Goal: Task Accomplishment & Management: Manage account settings

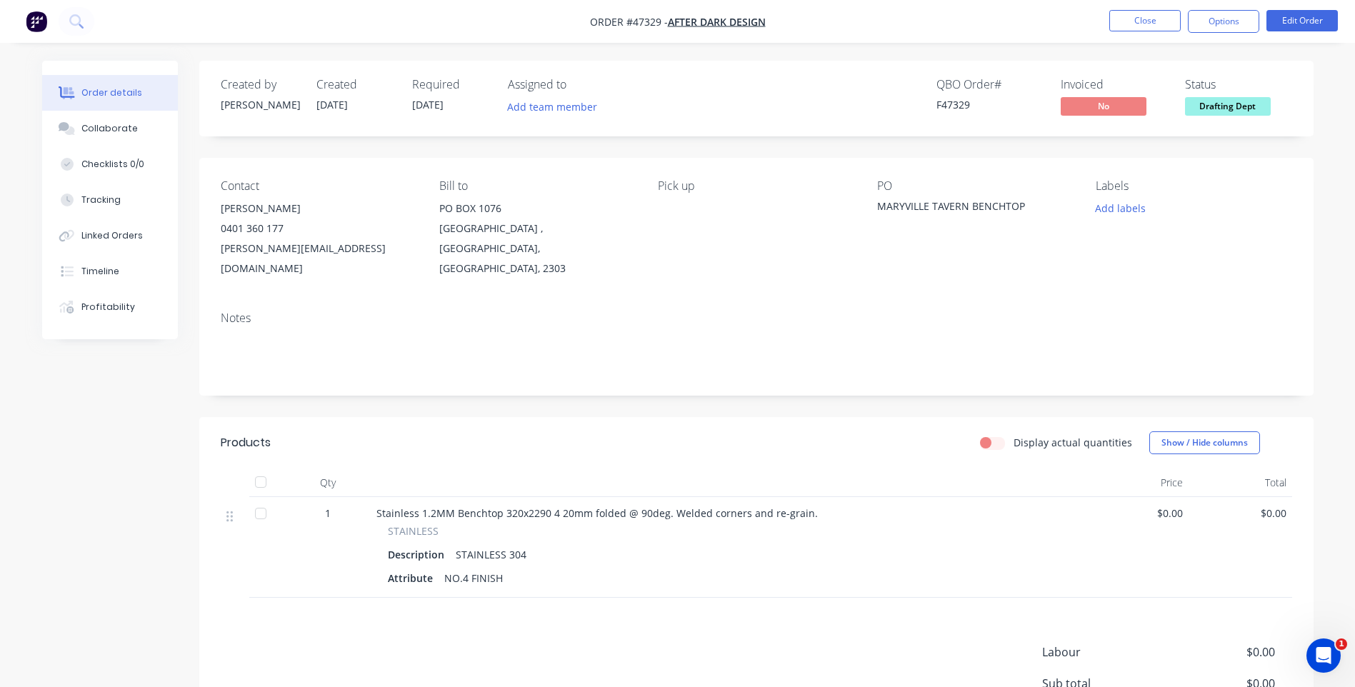
click at [1173, 506] on span "$0.00" at bounding box center [1136, 513] width 92 height 15
click at [1171, 506] on span "$0.00" at bounding box center [1136, 513] width 92 height 15
click at [1170, 506] on span "$0.00" at bounding box center [1136, 513] width 92 height 15
click at [1284, 22] on button "Edit Order" at bounding box center [1301, 20] width 71 height 21
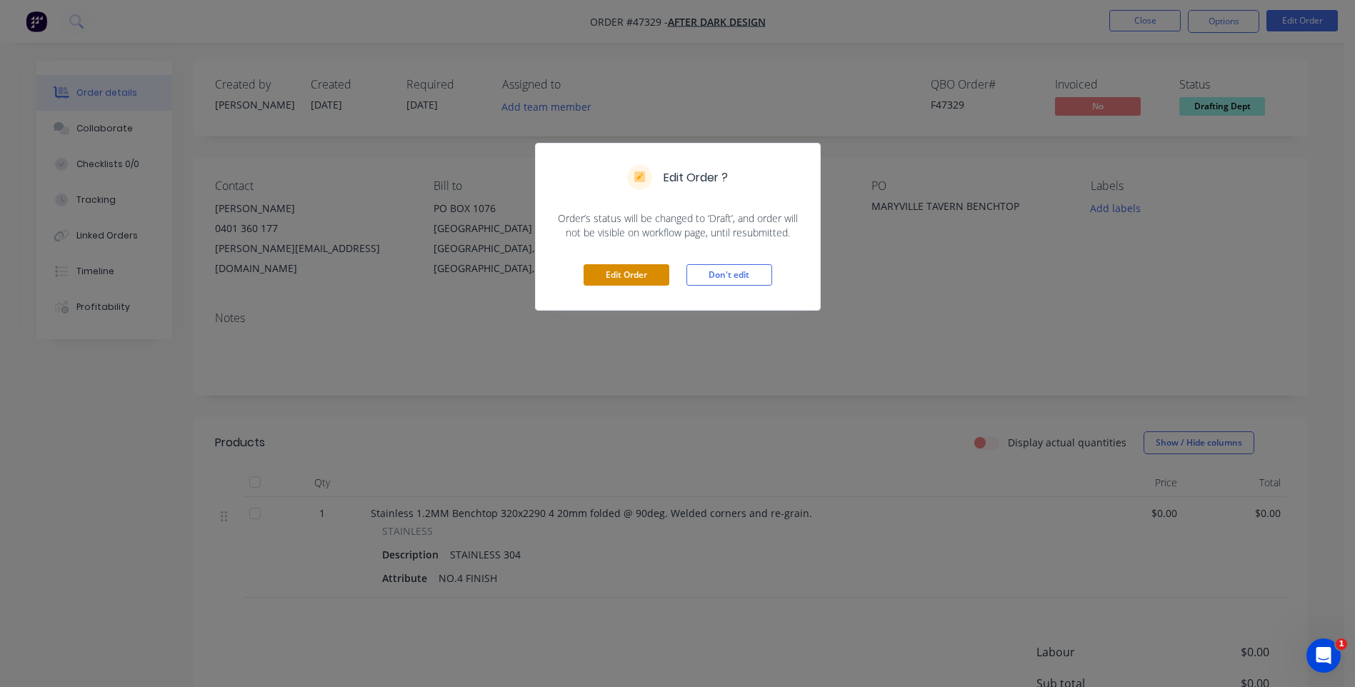
click at [627, 276] on button "Edit Order" at bounding box center [626, 274] width 86 height 21
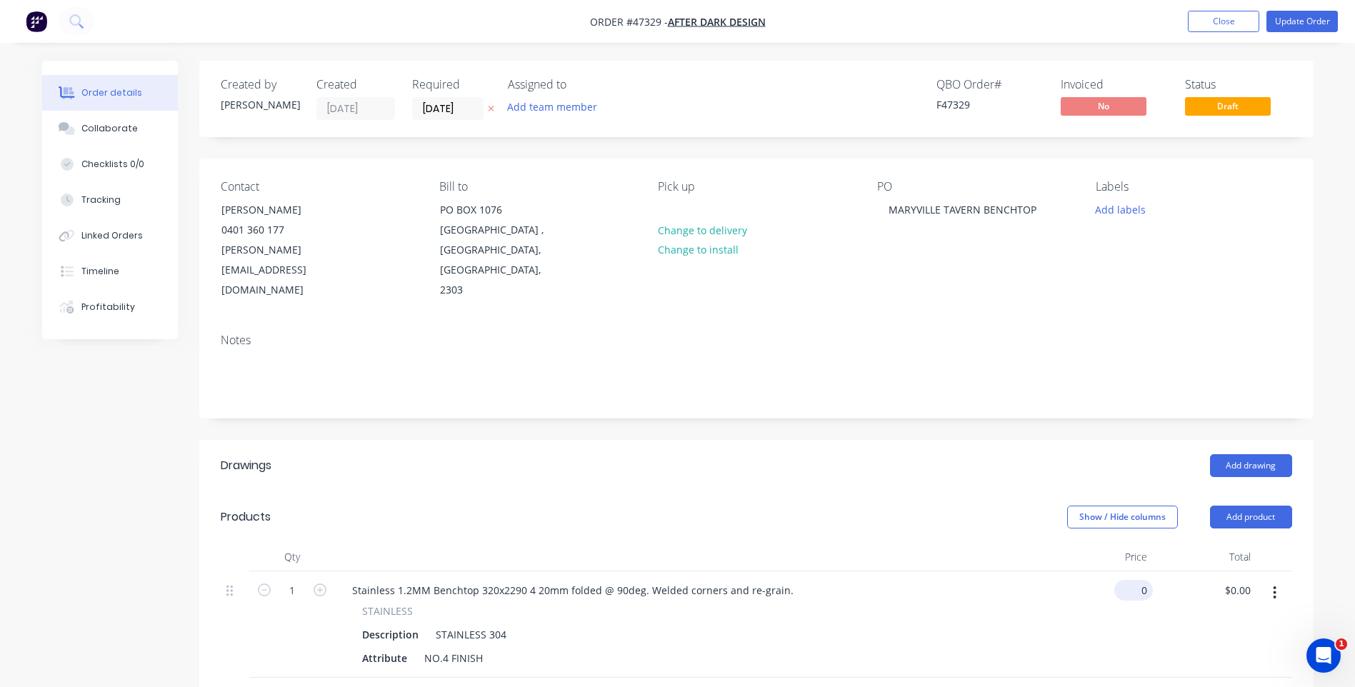
click at [1138, 580] on input "0" at bounding box center [1136, 590] width 33 height 21
click at [1138, 580] on input "0" at bounding box center [1144, 590] width 16 height 21
click at [1073, 571] on div "570.91 570.91" at bounding box center [1101, 624] width 104 height 106
type input "$570.91"
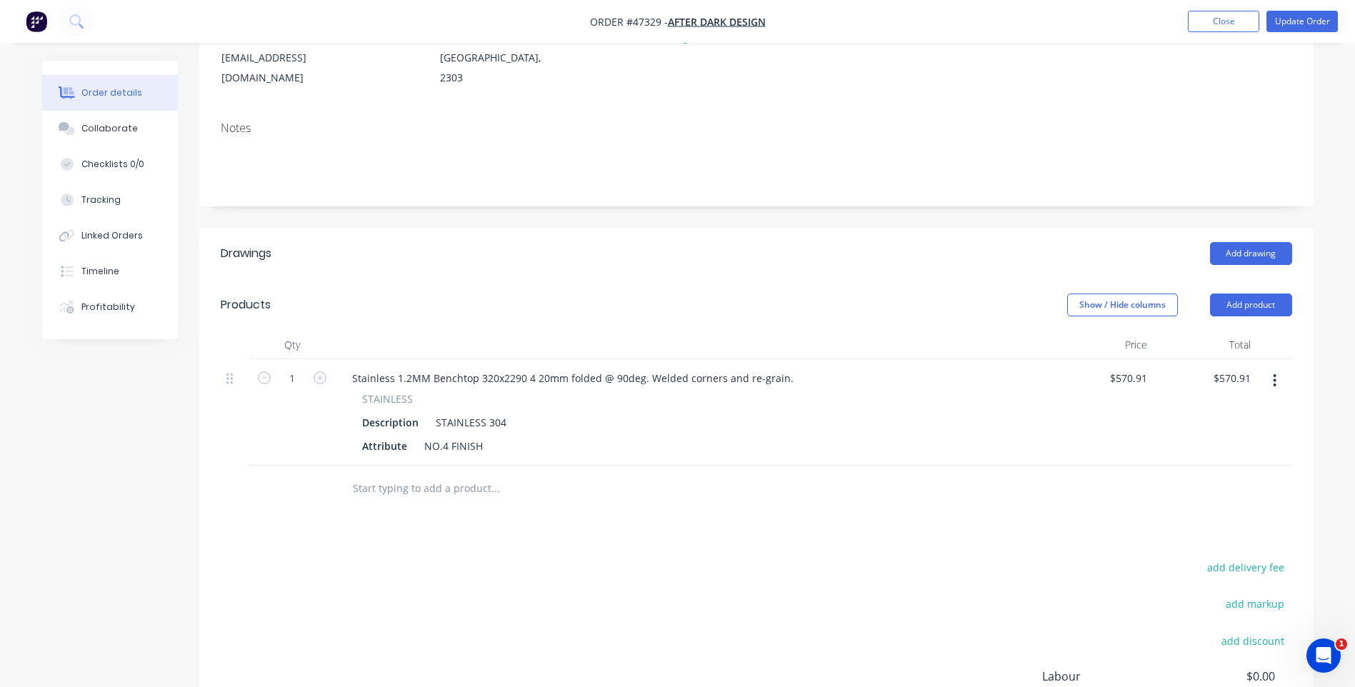
scroll to position [214, 0]
click at [1073, 385] on div "$570.91 $570.91" at bounding box center [1101, 410] width 104 height 106
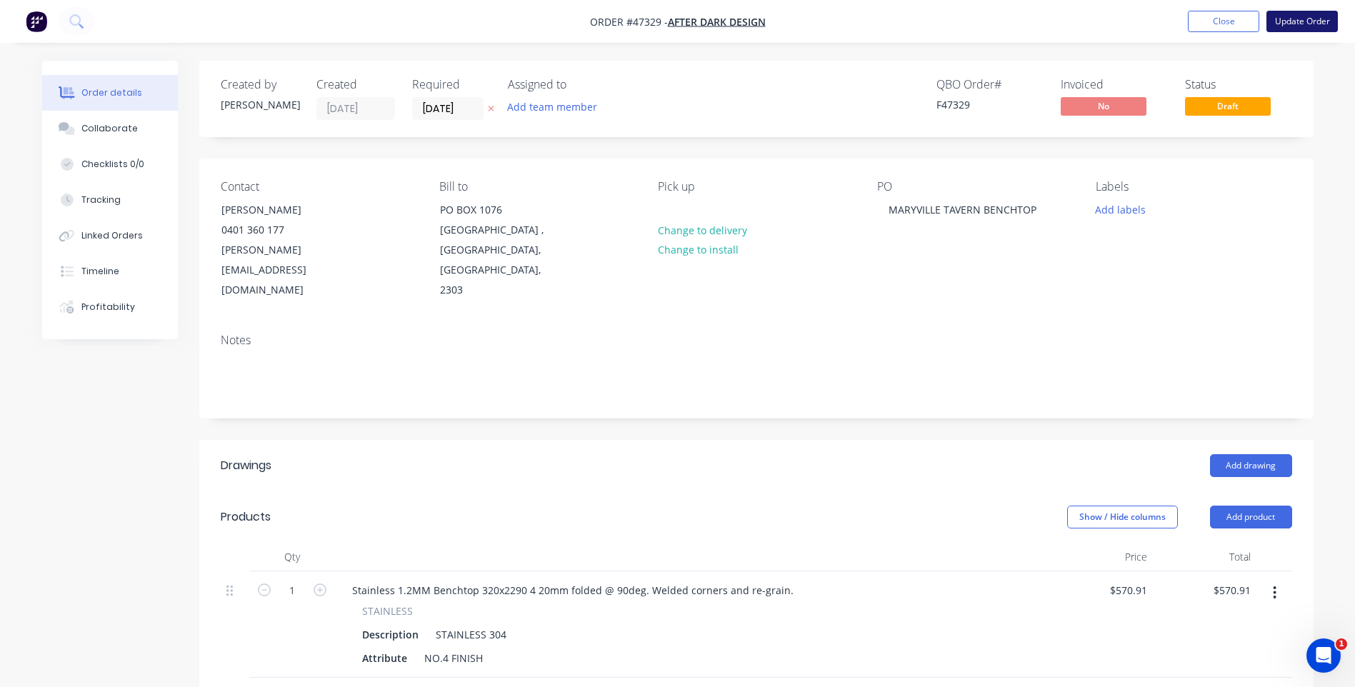
click at [1298, 24] on button "Update Order" at bounding box center [1301, 21] width 71 height 21
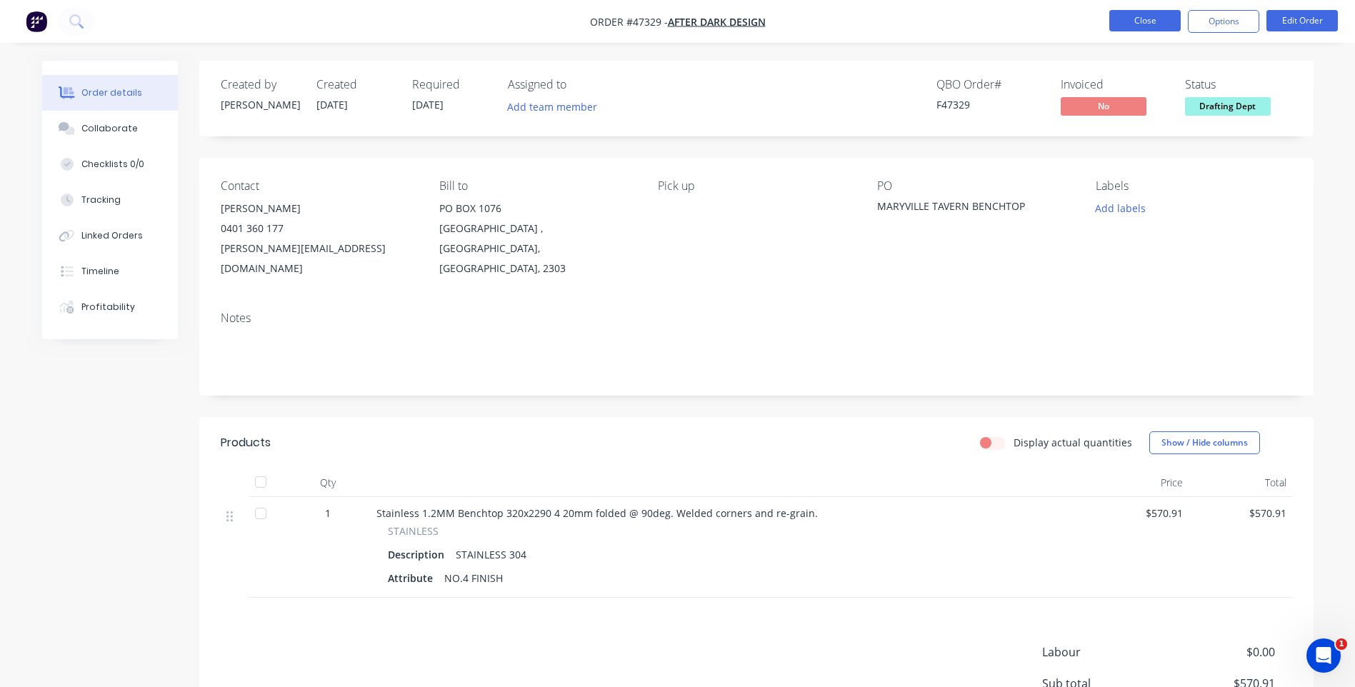
click at [1162, 22] on button "Close" at bounding box center [1144, 20] width 71 height 21
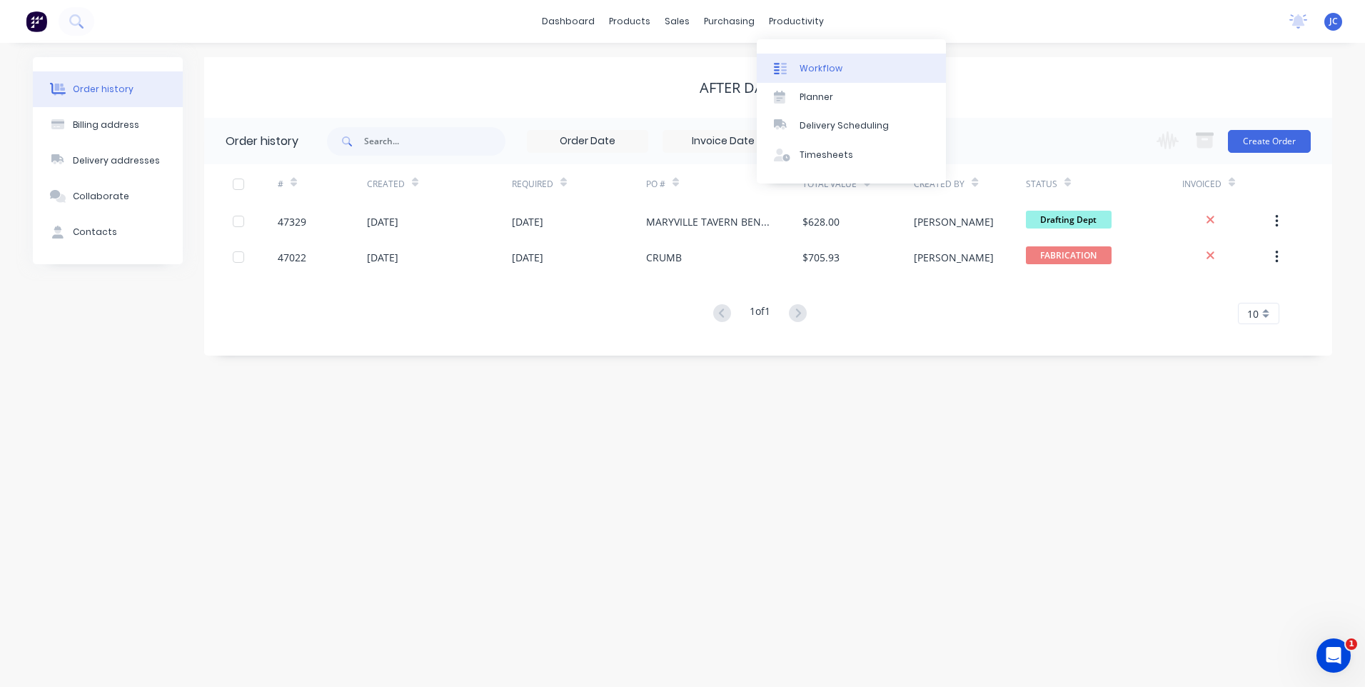
click at [825, 60] on link "Workflow" at bounding box center [851, 68] width 189 height 29
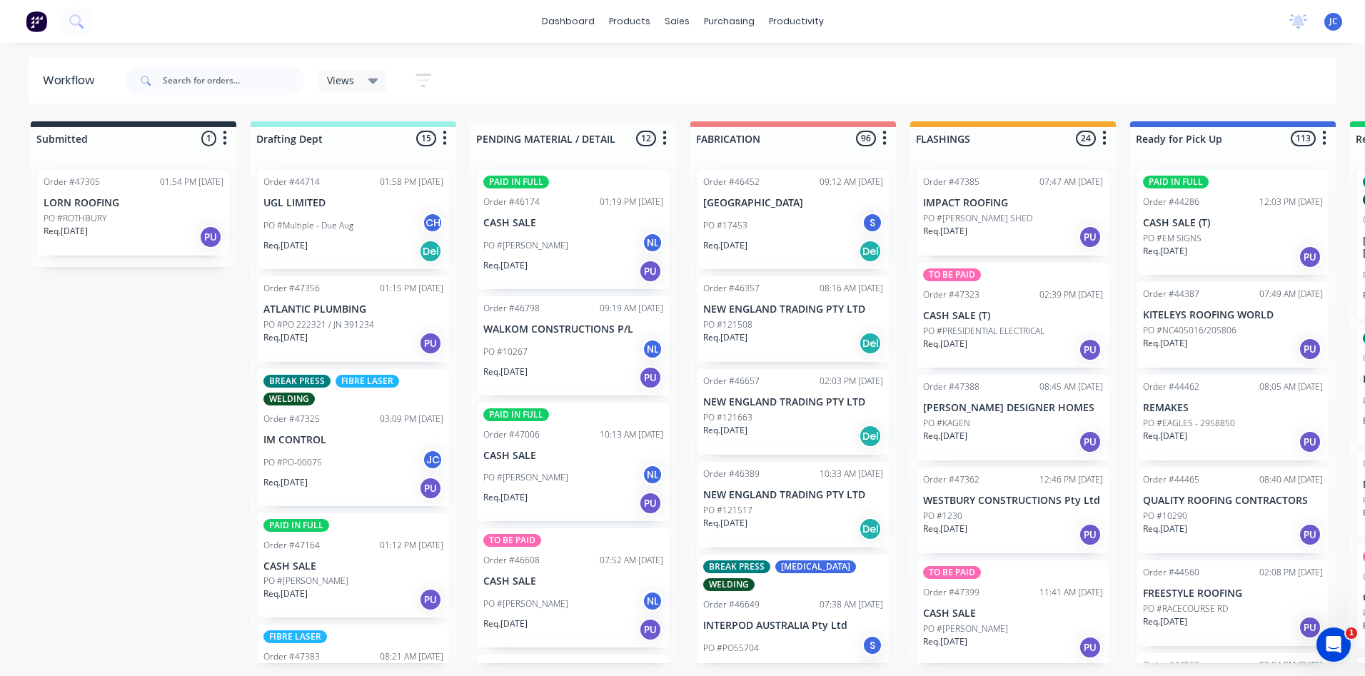
click at [325, 306] on p "ATLANTIC PLUMBING" at bounding box center [353, 309] width 180 height 12
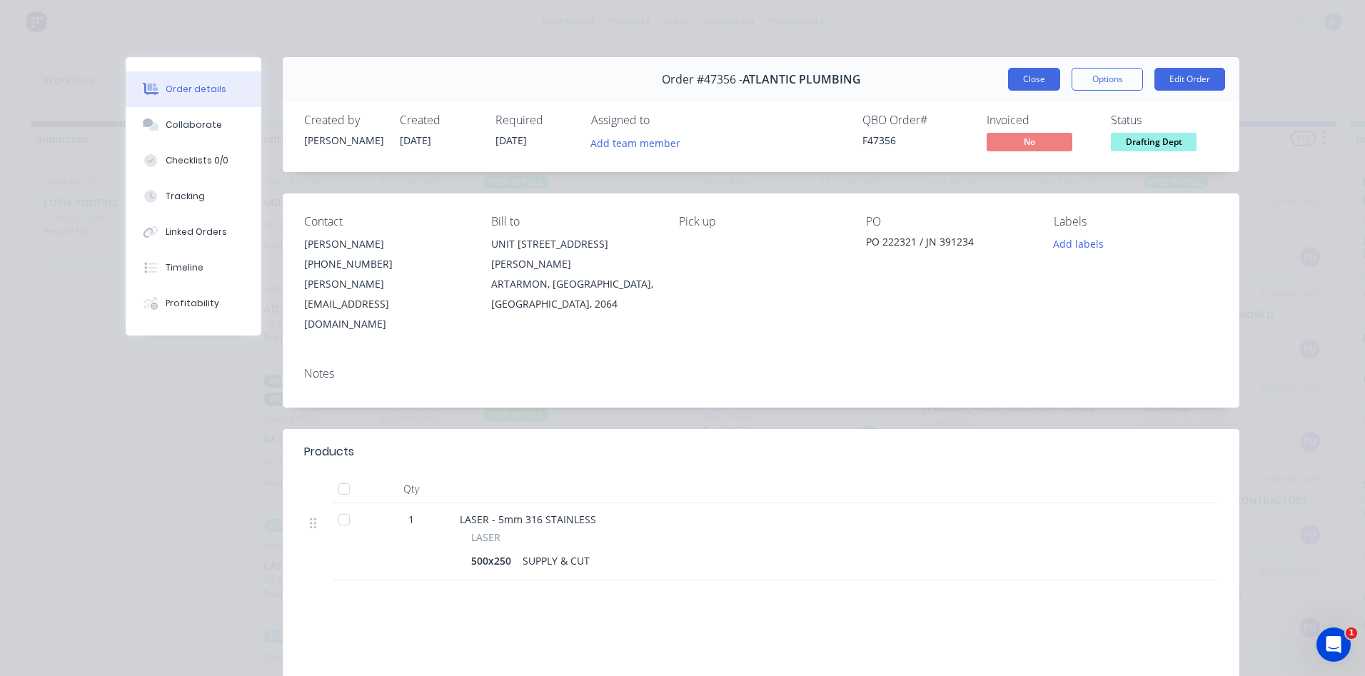
click at [1024, 81] on button "Close" at bounding box center [1034, 79] width 52 height 23
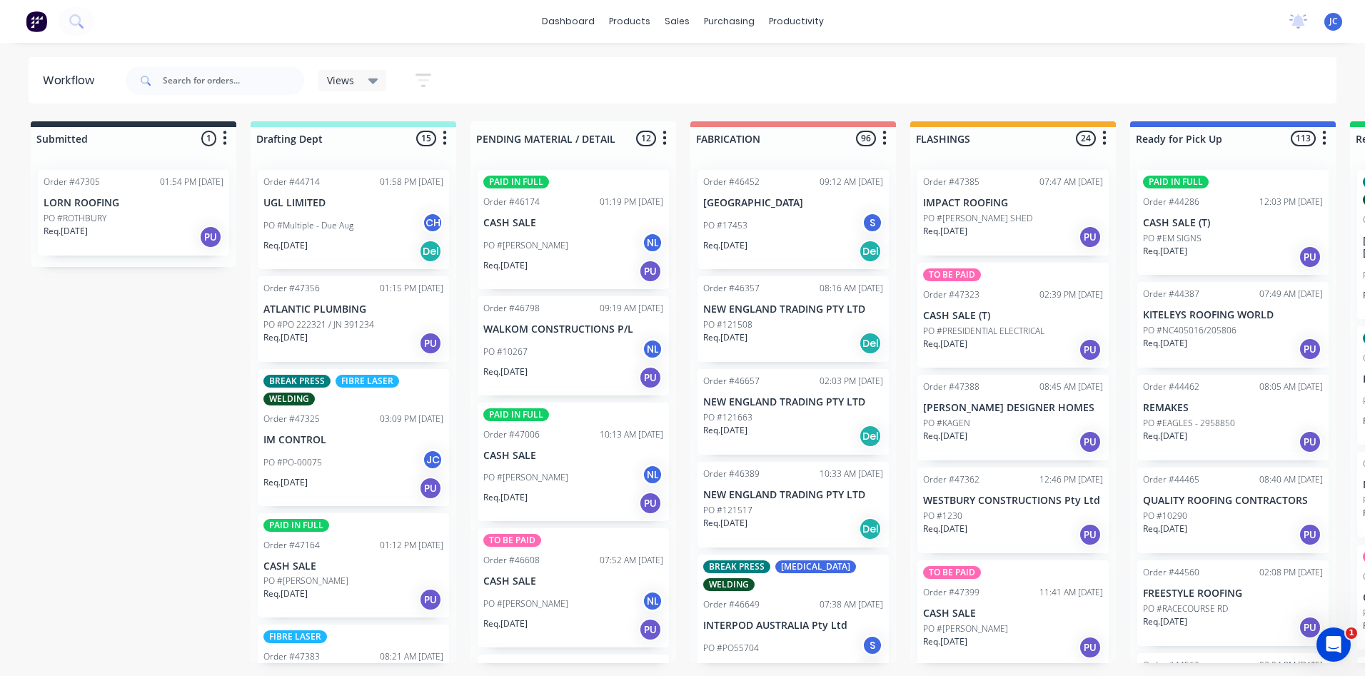
click at [308, 313] on p "ATLANTIC PLUMBING" at bounding box center [353, 309] width 180 height 12
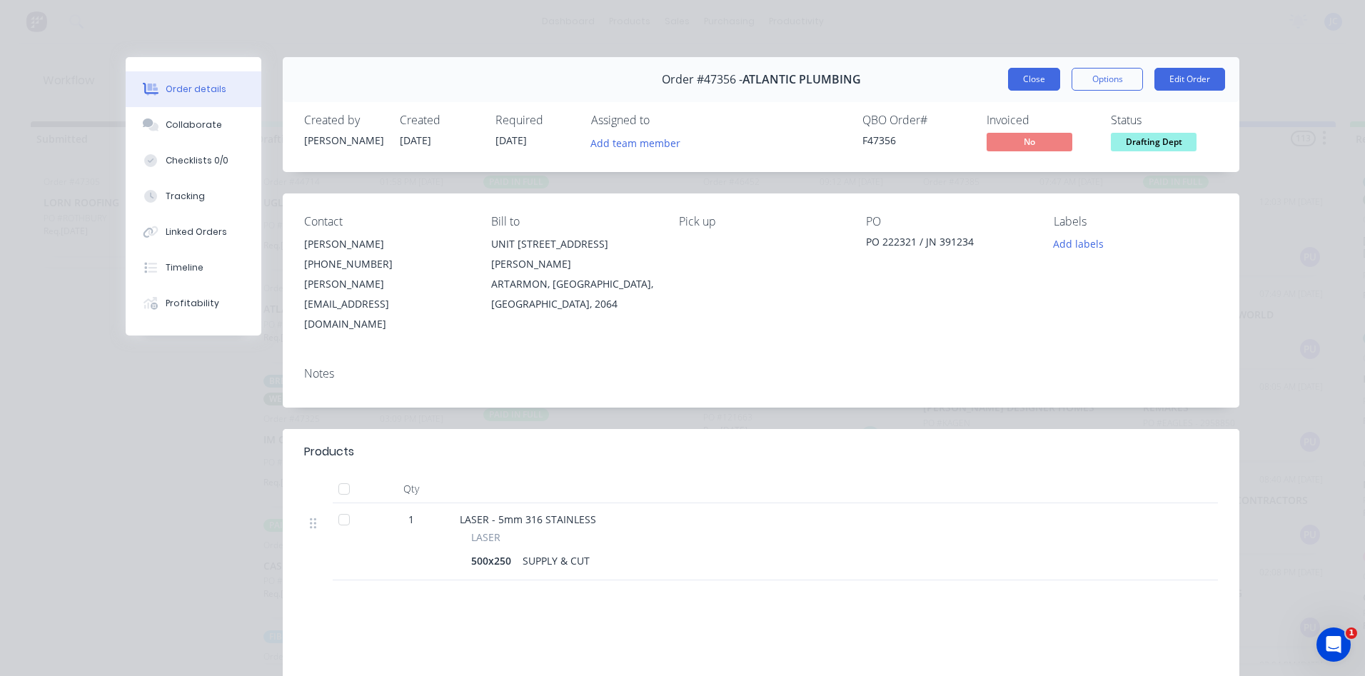
click at [1020, 81] on button "Close" at bounding box center [1034, 79] width 52 height 23
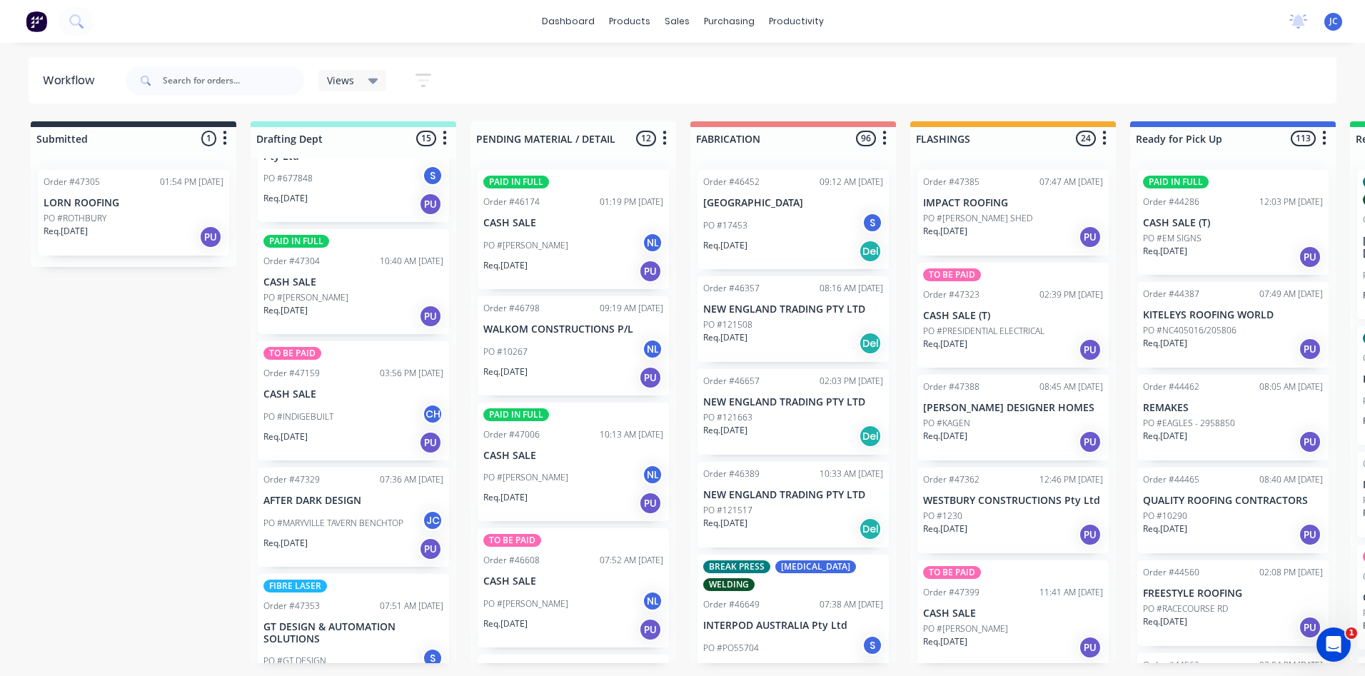
scroll to position [1071, 0]
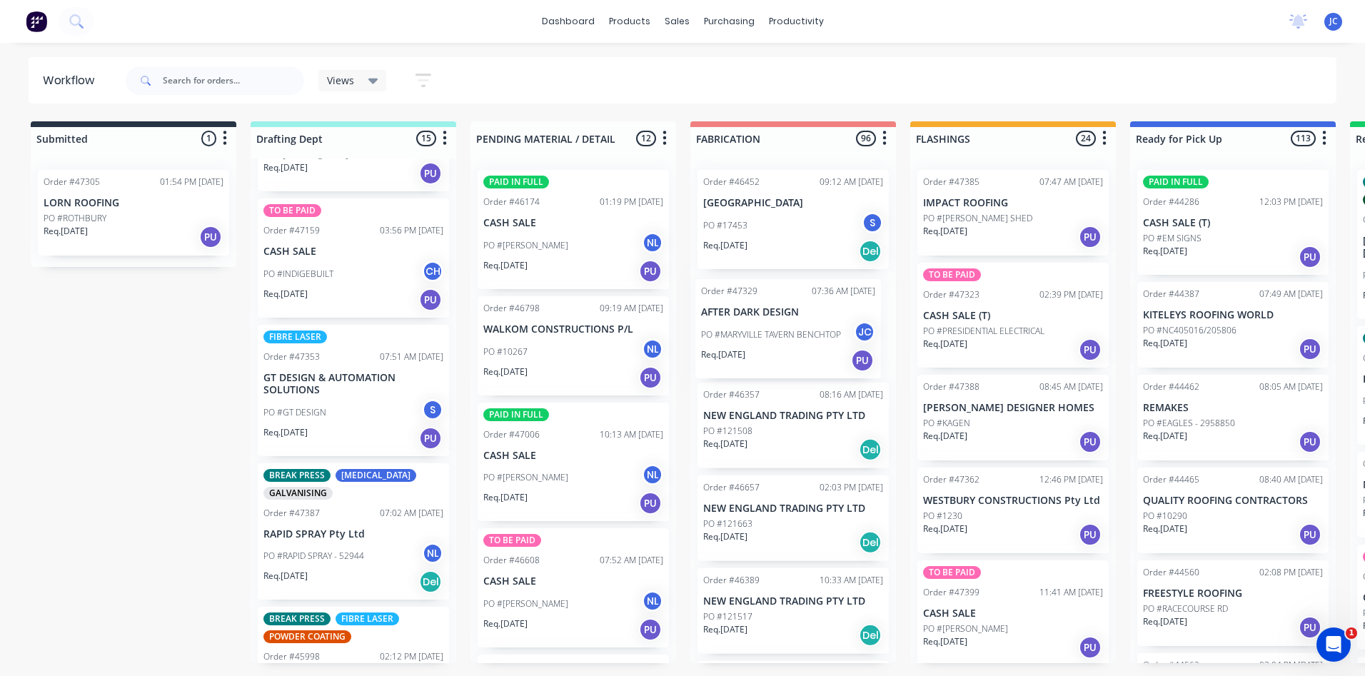
drag, startPoint x: 289, startPoint y: 348, endPoint x: 733, endPoint y: 312, distance: 445.7
click at [733, 312] on div "Submitted 1 Sort By Created date Required date Order number Customer name Most …" at bounding box center [1179, 392] width 2381 height 542
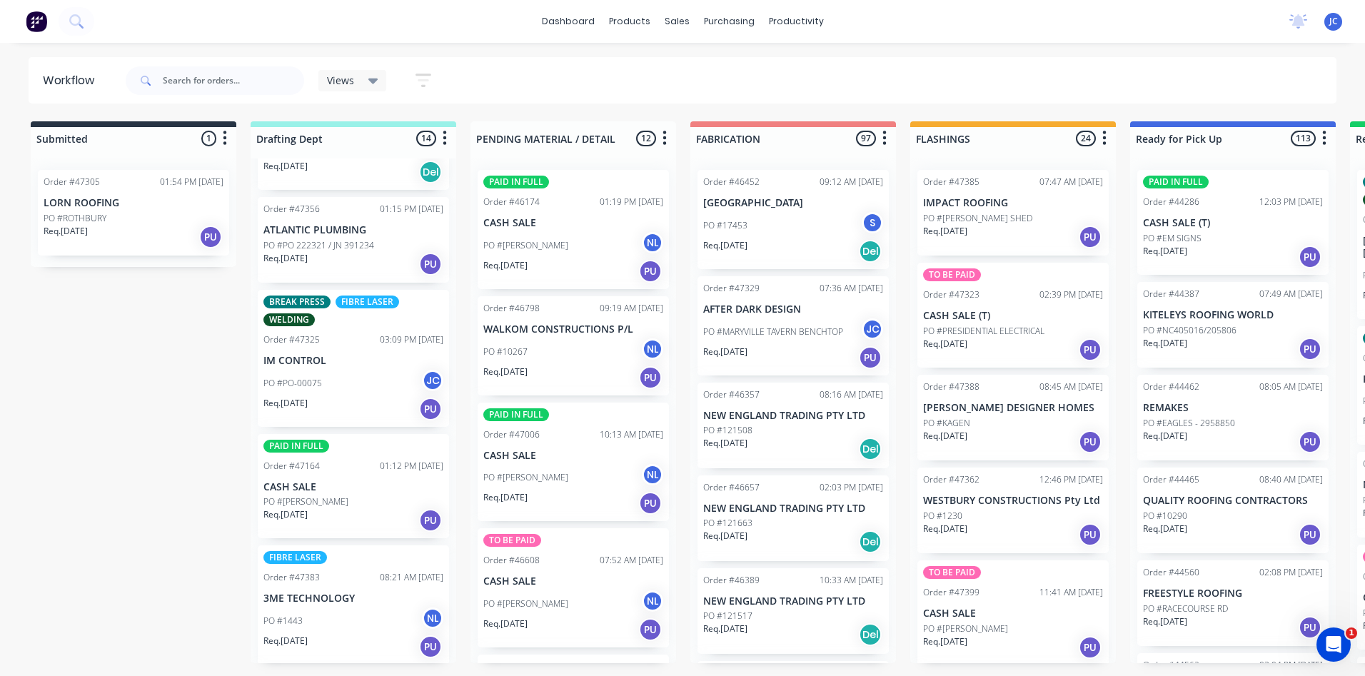
scroll to position [0, 0]
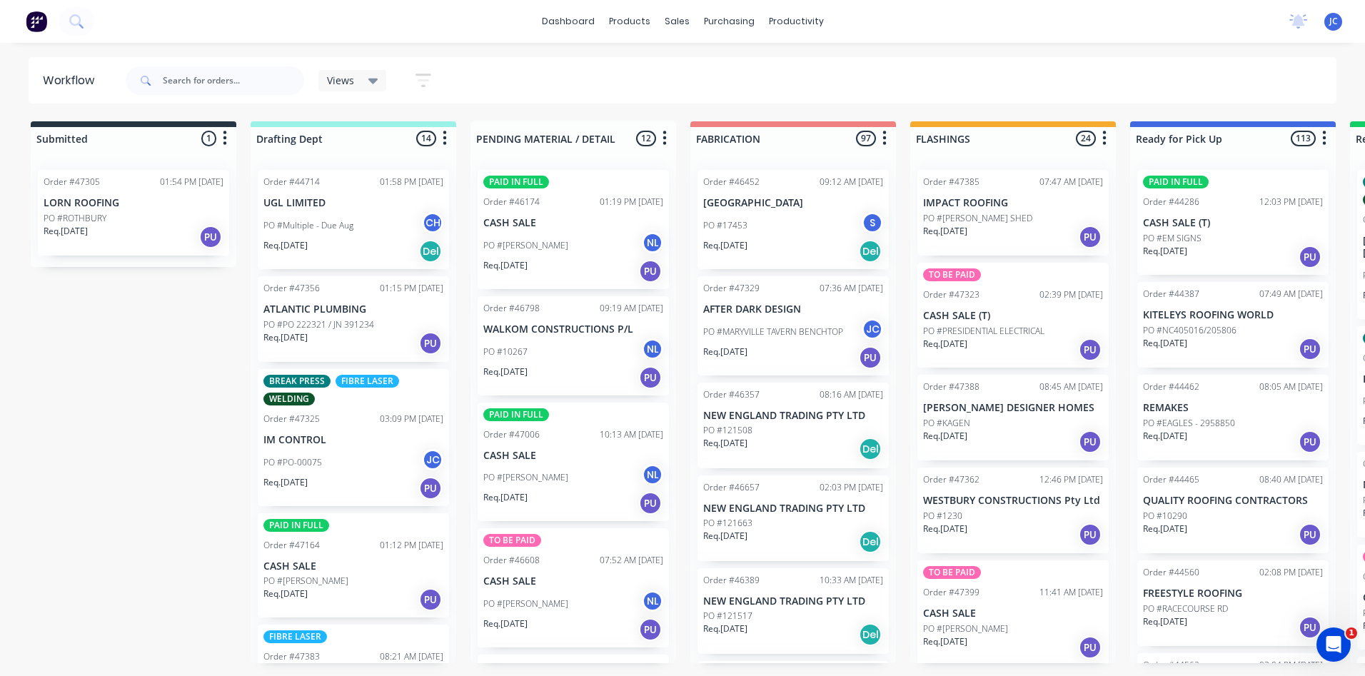
click at [1238, 94] on div "Views Save new view None (Default) edit Nilesh edit Production edit Stuart edit…" at bounding box center [730, 80] width 1215 height 43
